Goal: Find specific page/section: Find specific page/section

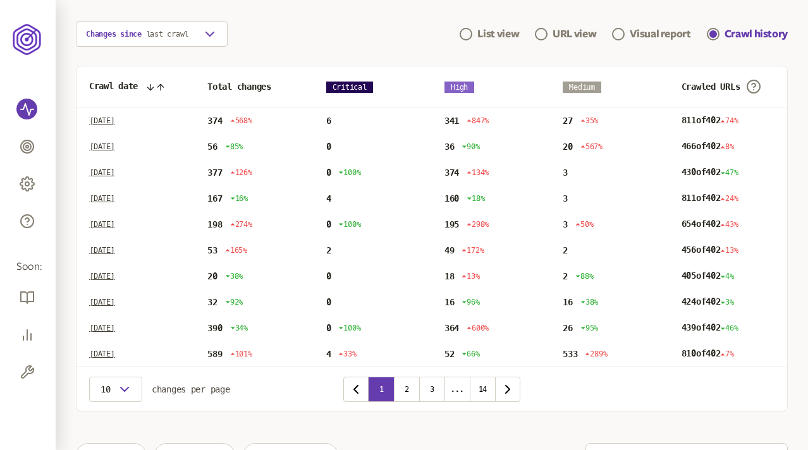
scroll to position [116, 0]
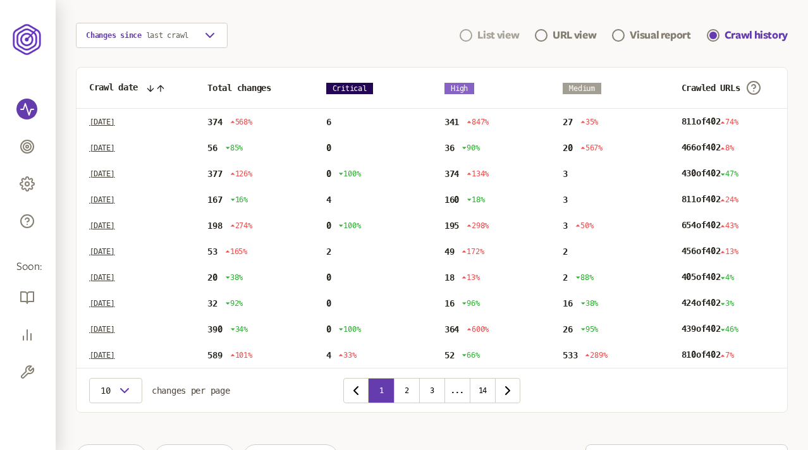
click at [496, 31] on div "List view" at bounding box center [498, 35] width 42 height 15
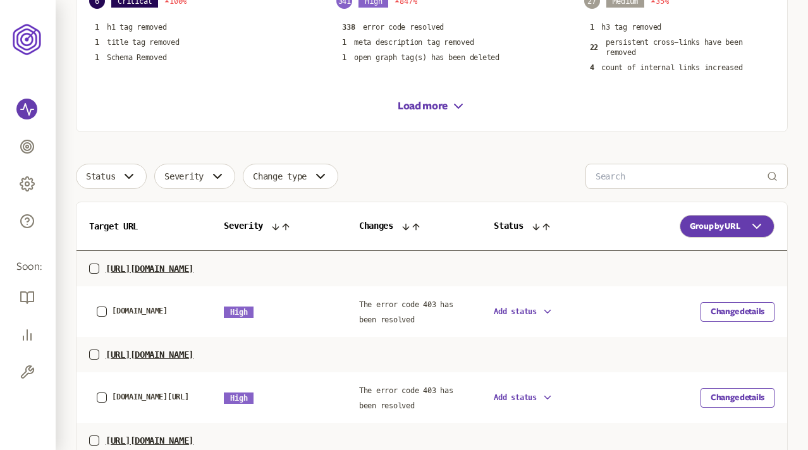
scroll to position [281, 0]
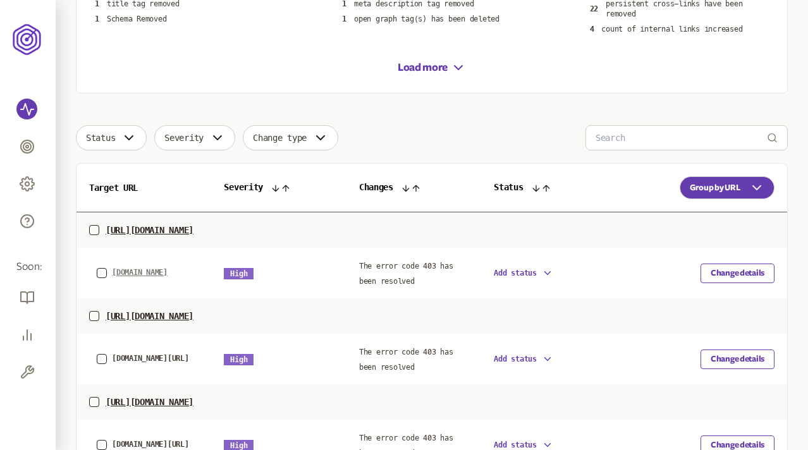
click at [130, 271] on span "[DOMAIN_NAME]" at bounding box center [140, 272] width 56 height 9
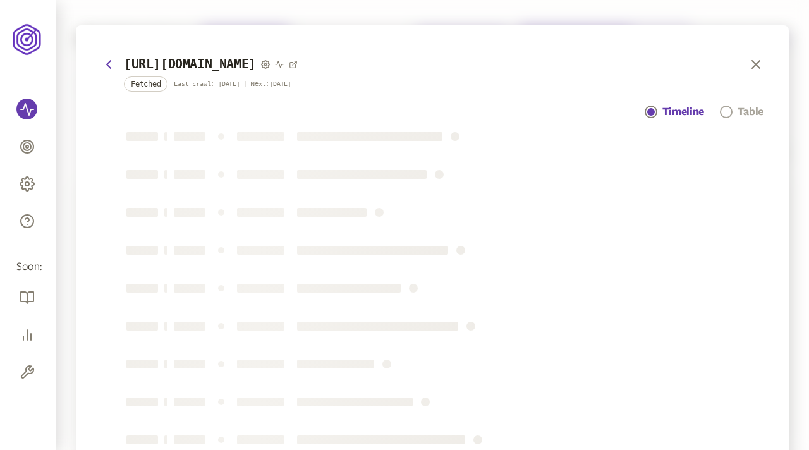
click at [738, 112] on div "Table" at bounding box center [751, 111] width 26 height 15
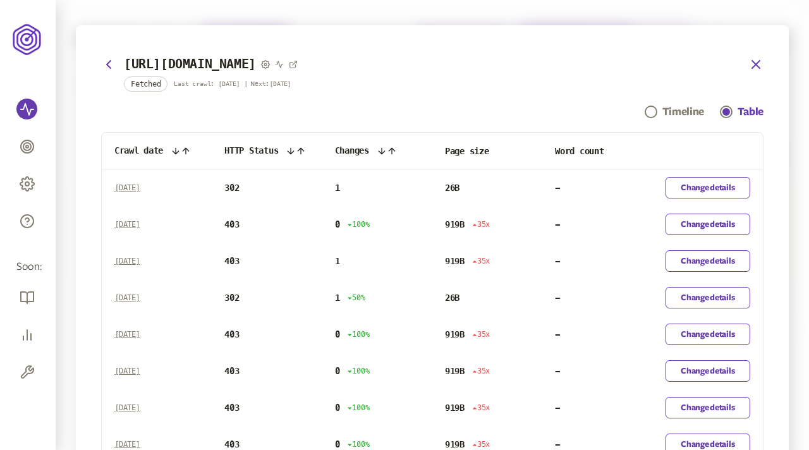
click at [749, 60] on icon "button" at bounding box center [755, 64] width 15 height 15
